Goal: Task Accomplishment & Management: Use online tool/utility

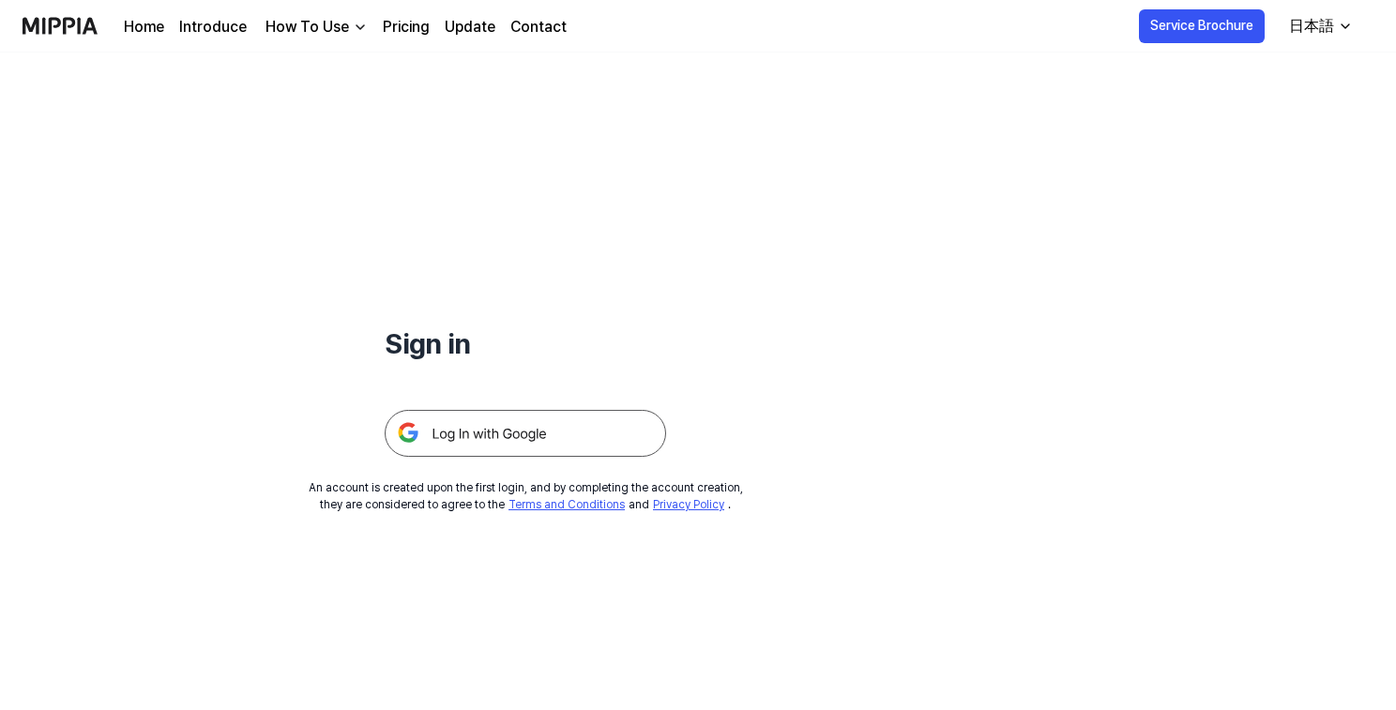
click at [559, 444] on img at bounding box center [525, 433] width 281 height 47
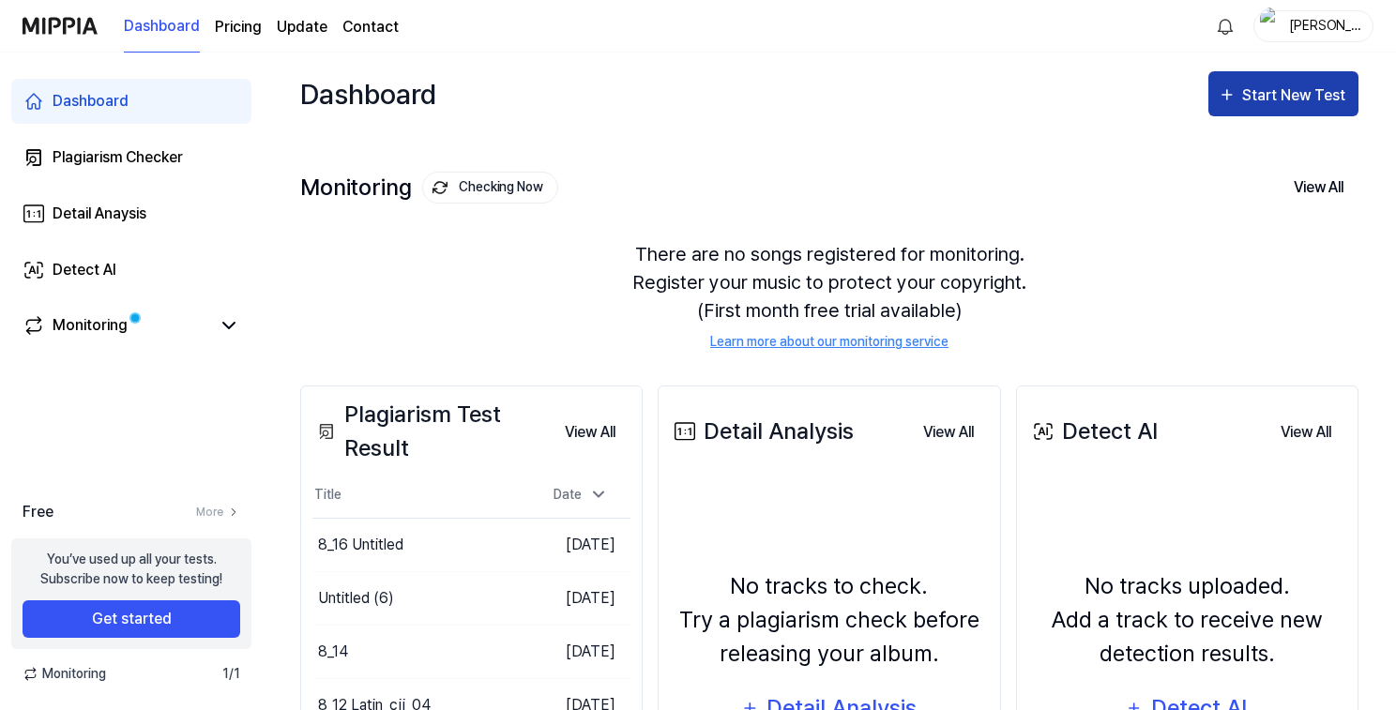
click at [1284, 108] on button "Start New Test" at bounding box center [1283, 93] width 150 height 45
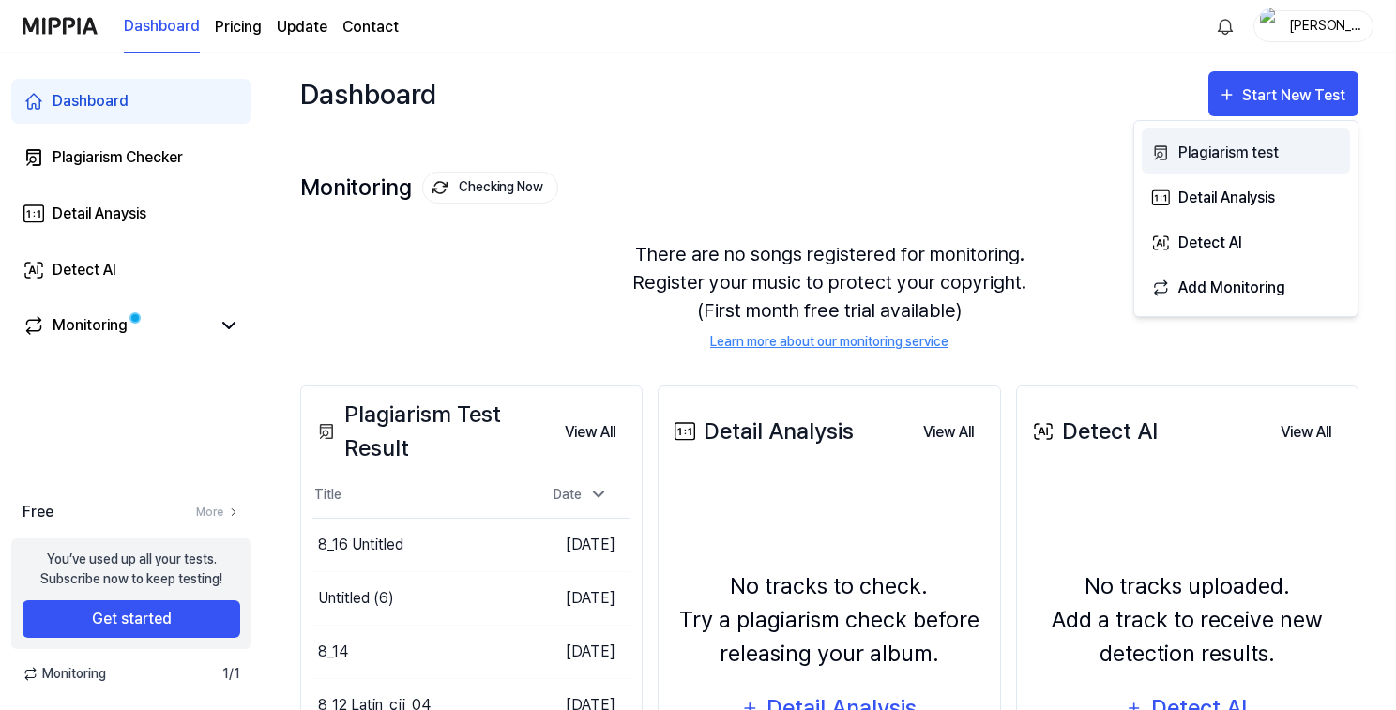
click at [1212, 148] on div "Plagiarism test" at bounding box center [1259, 153] width 163 height 24
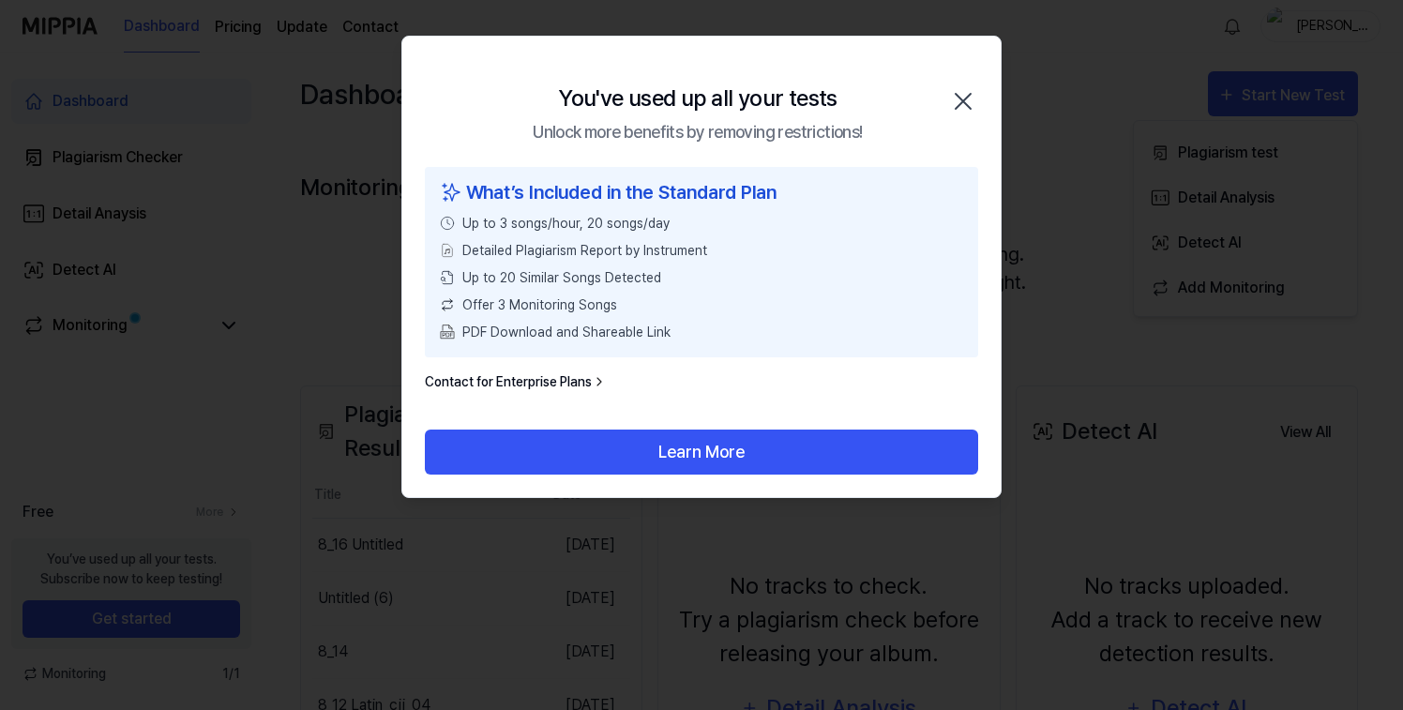
drag, startPoint x: 960, startPoint y: 103, endPoint x: 763, endPoint y: 108, distance: 197.0
click at [955, 103] on icon "button" at bounding box center [963, 101] width 30 height 30
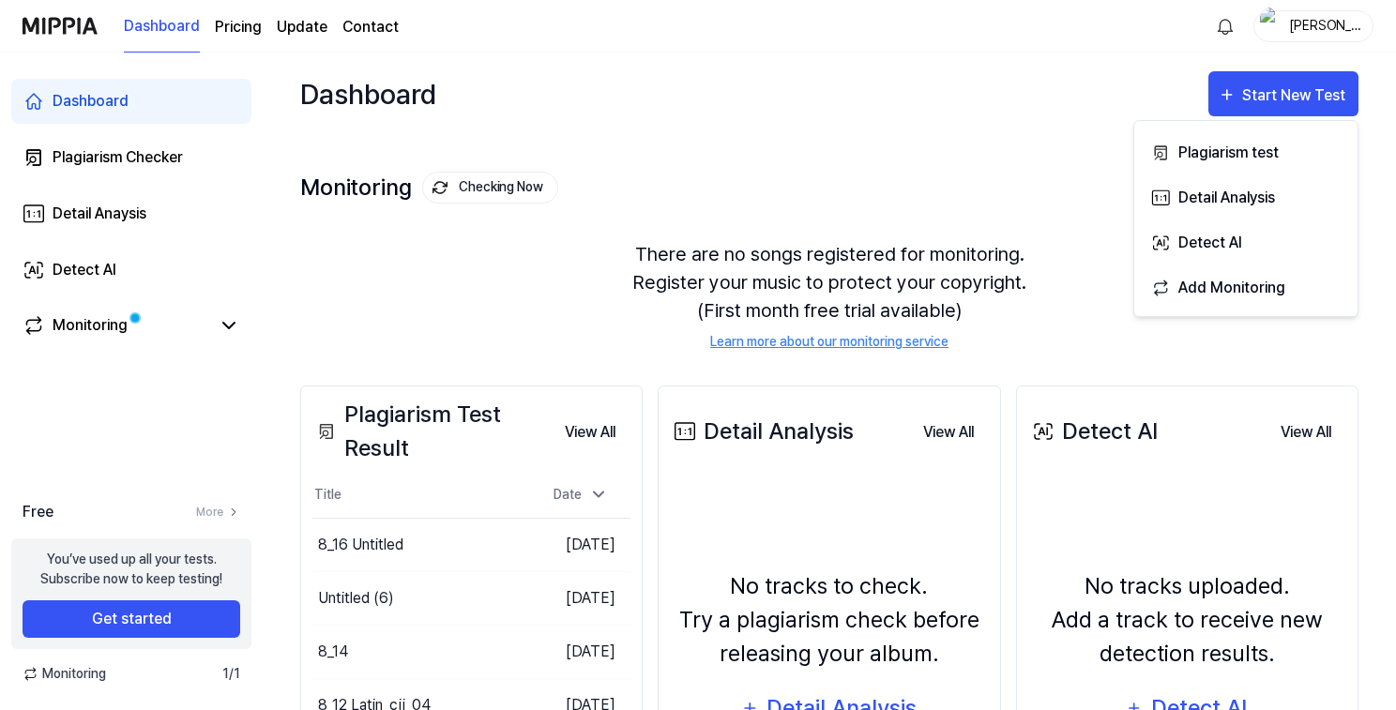
click at [992, 141] on div "Monitoring Checking Now View All Monitoring There are no songs registered for m…" at bounding box center [829, 241] width 1058 height 213
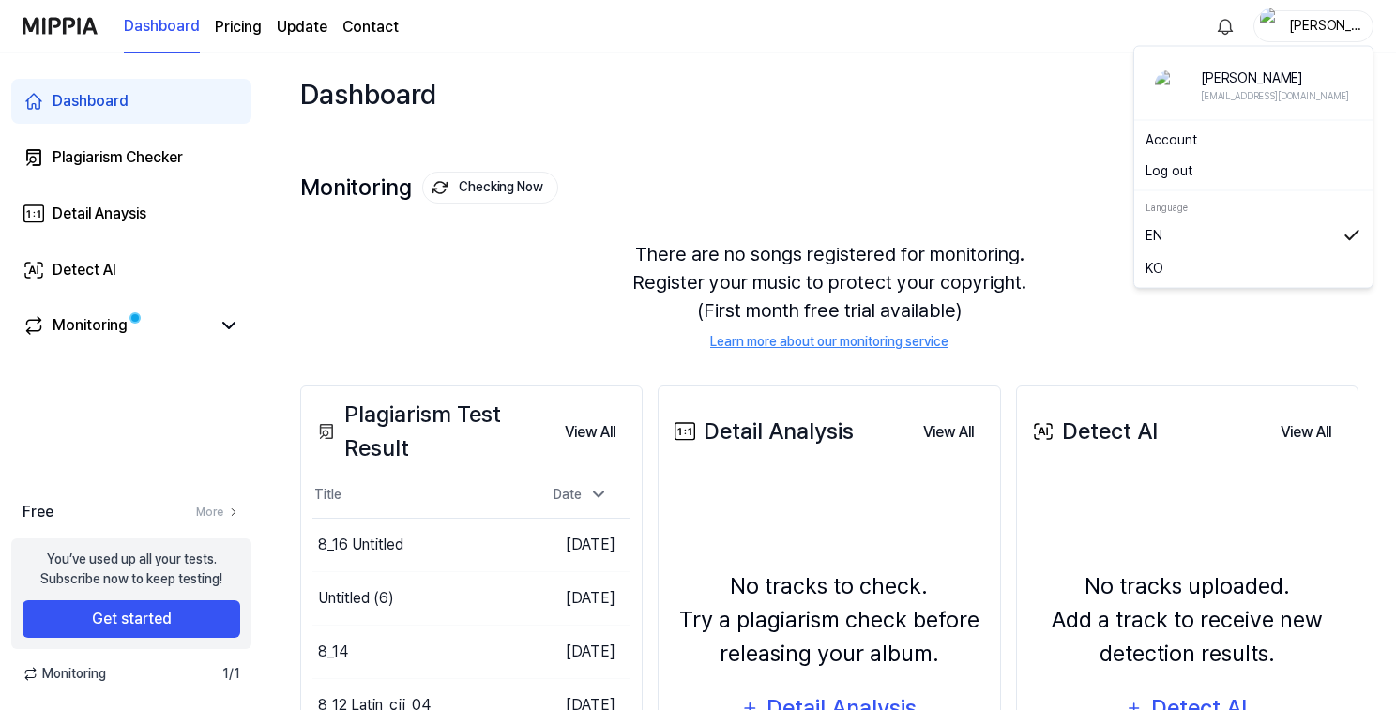
click at [1329, 20] on div "yukio" at bounding box center [1324, 25] width 73 height 21
click at [1230, 166] on button "Log out" at bounding box center [1253, 171] width 216 height 20
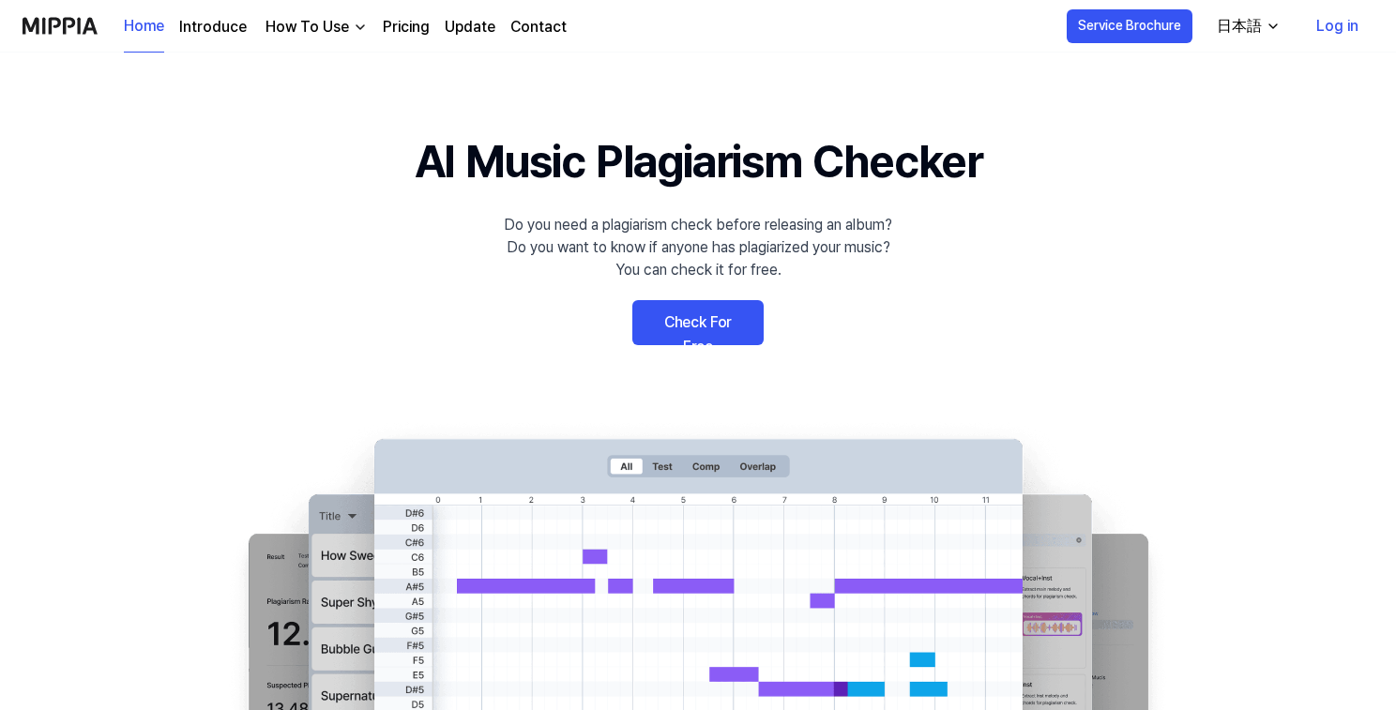
click at [697, 334] on link "Check For Free" at bounding box center [697, 322] width 131 height 45
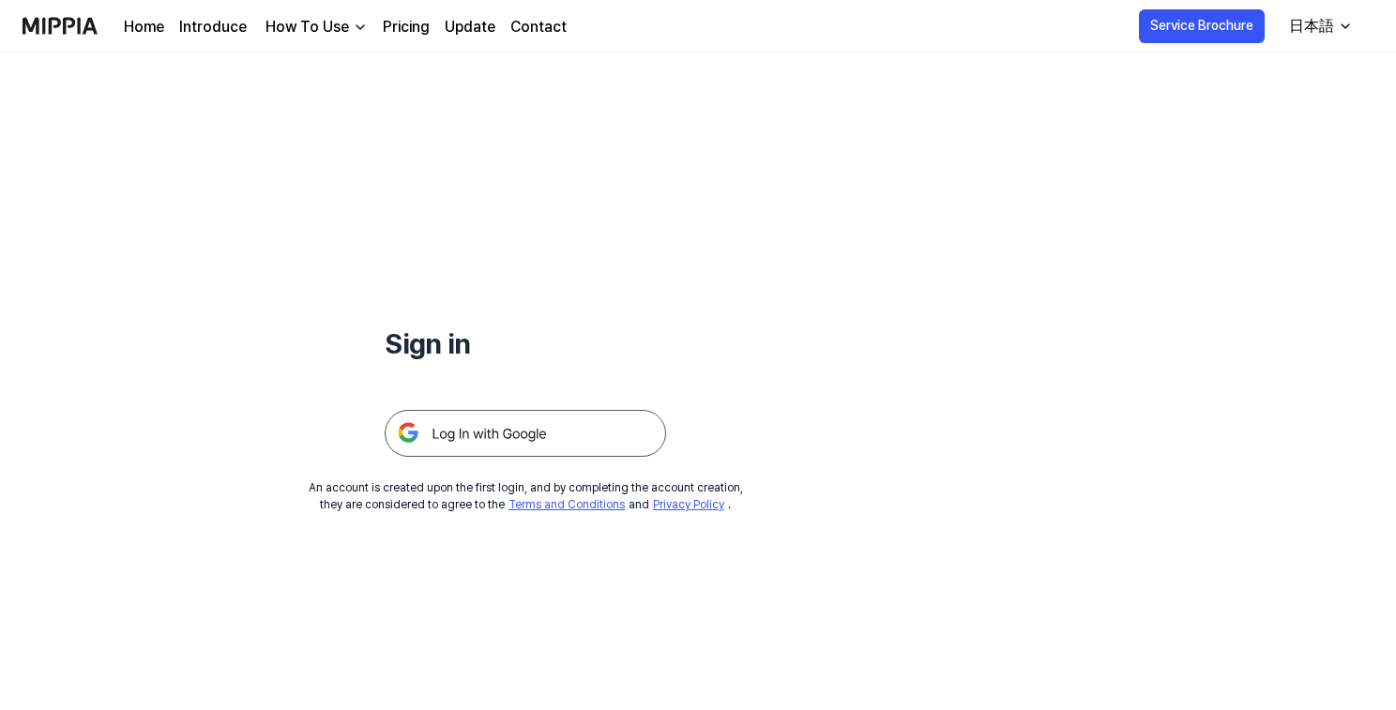
click at [521, 431] on img at bounding box center [525, 433] width 281 height 47
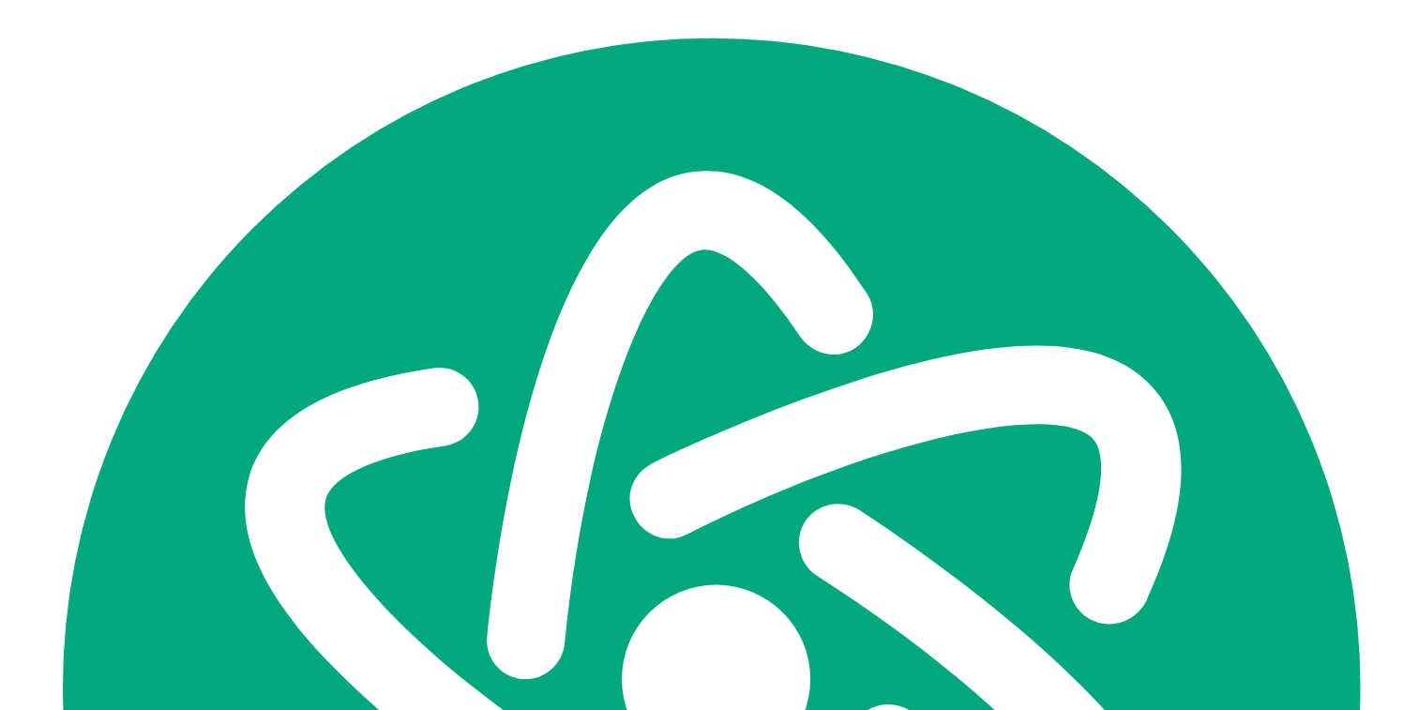
scroll to position [3963, 0]
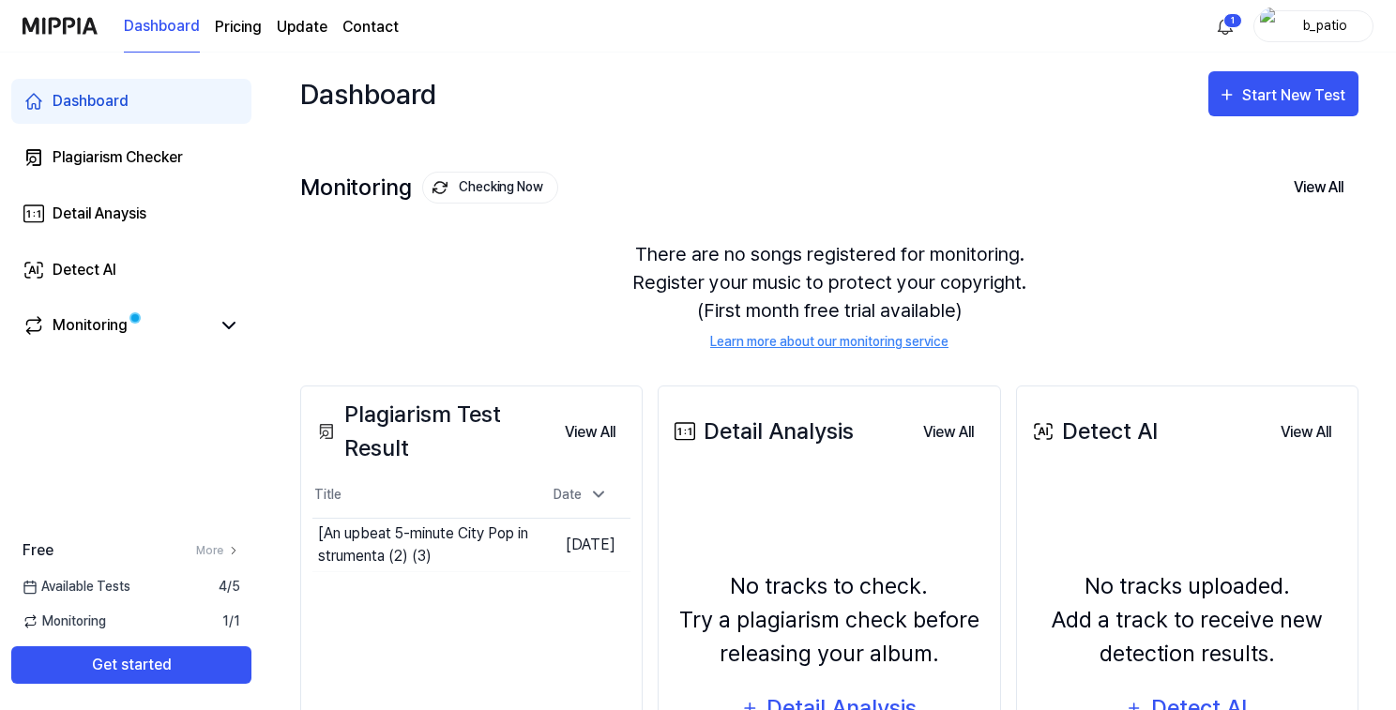
scroll to position [3963, 0]
click at [1279, 99] on div "Start New Test" at bounding box center [1295, 95] width 107 height 24
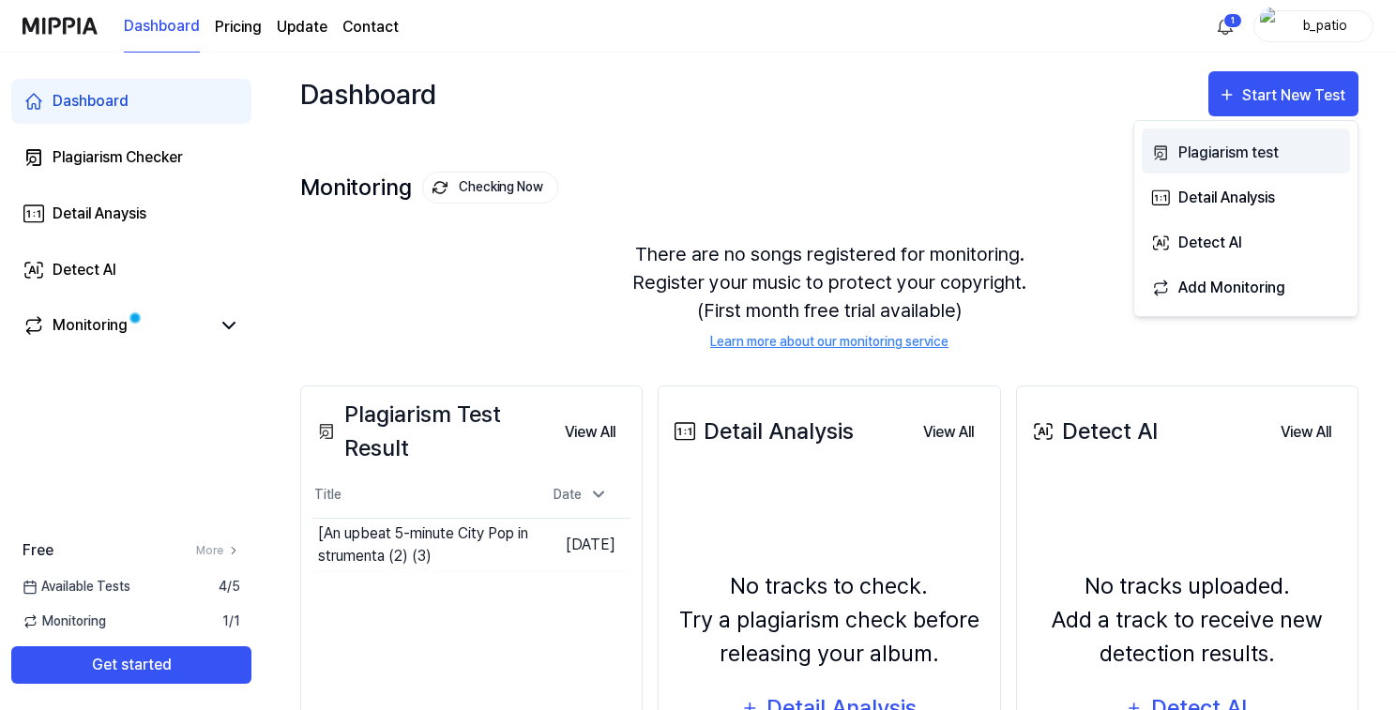
click at [1216, 150] on div "Plagiarism test" at bounding box center [1259, 153] width 163 height 24
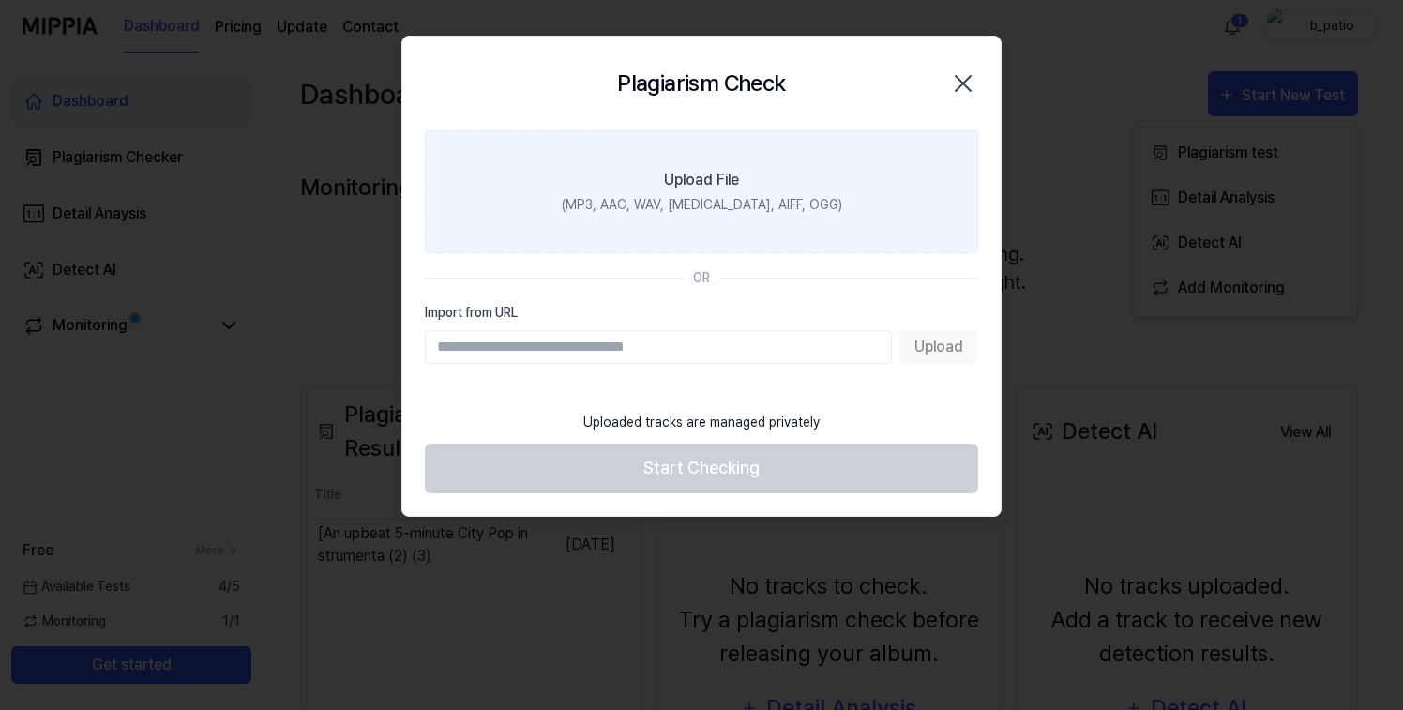
click at [693, 179] on div "Upload File" at bounding box center [701, 180] width 75 height 23
click at [0, 0] on input "Upload File (MP3, AAC, WAV, [MEDICAL_DATA], AIFF, OGG)" at bounding box center [0, 0] width 0 height 0
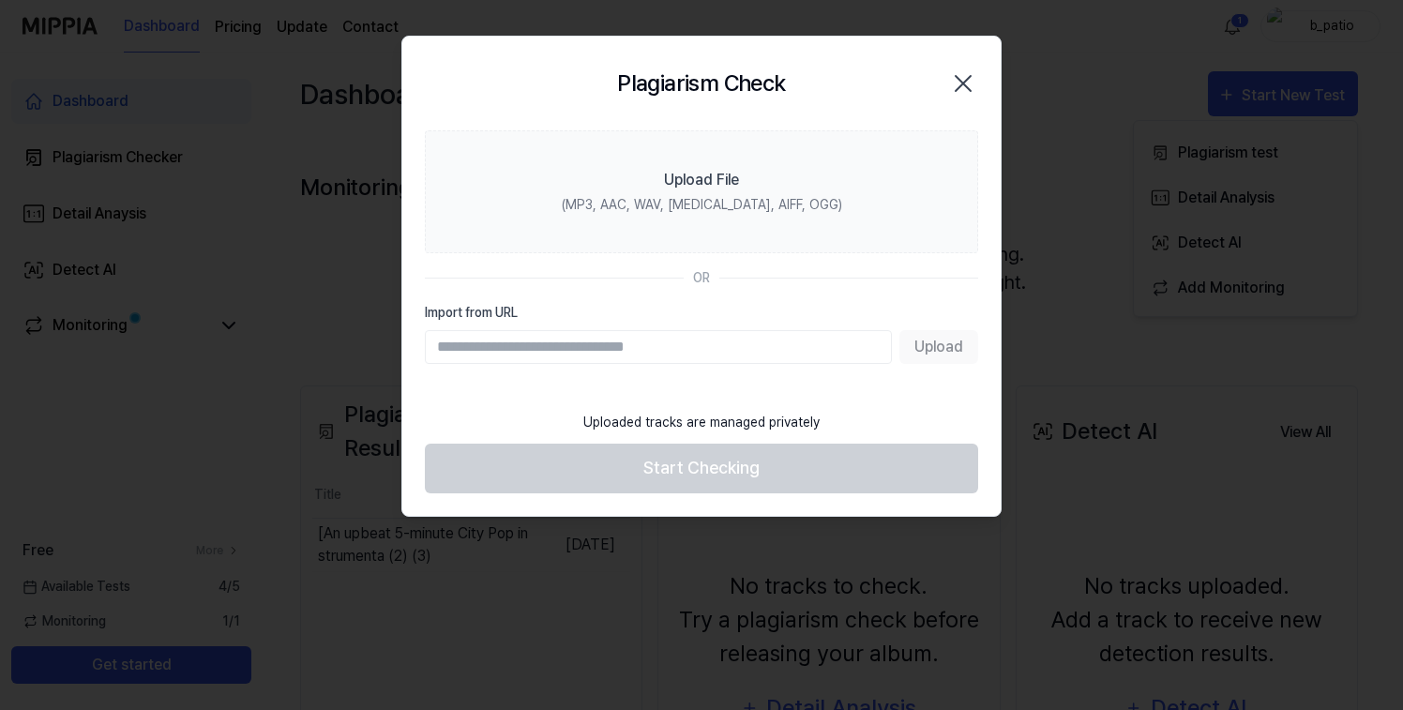
click at [968, 82] on icon "button" at bounding box center [963, 83] width 30 height 30
